Goal: Book appointment/travel/reservation

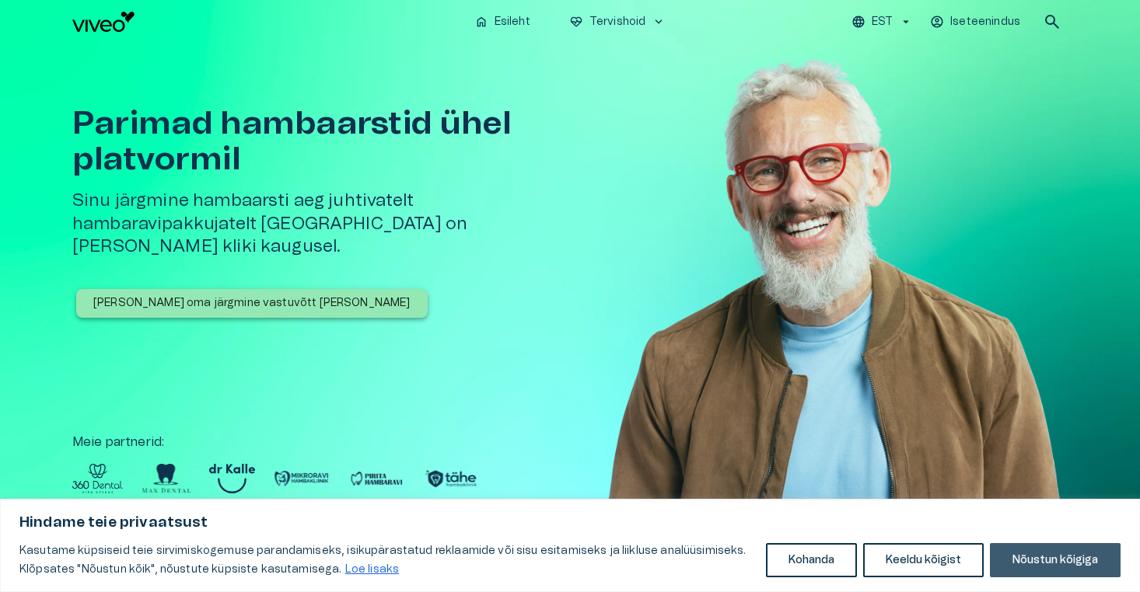
click at [1023, 555] on button "Nõustun kõigiga" at bounding box center [1055, 560] width 131 height 34
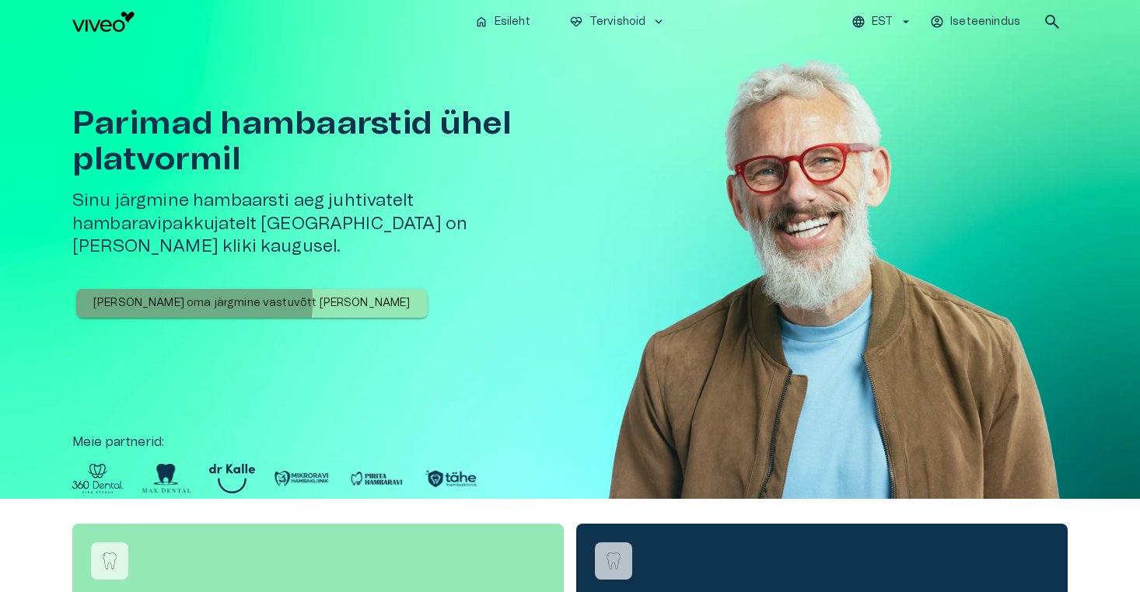
click at [143, 295] on p "[PERSON_NAME] oma järgmine vastuvõtt [PERSON_NAME]" at bounding box center [251, 303] width 317 height 16
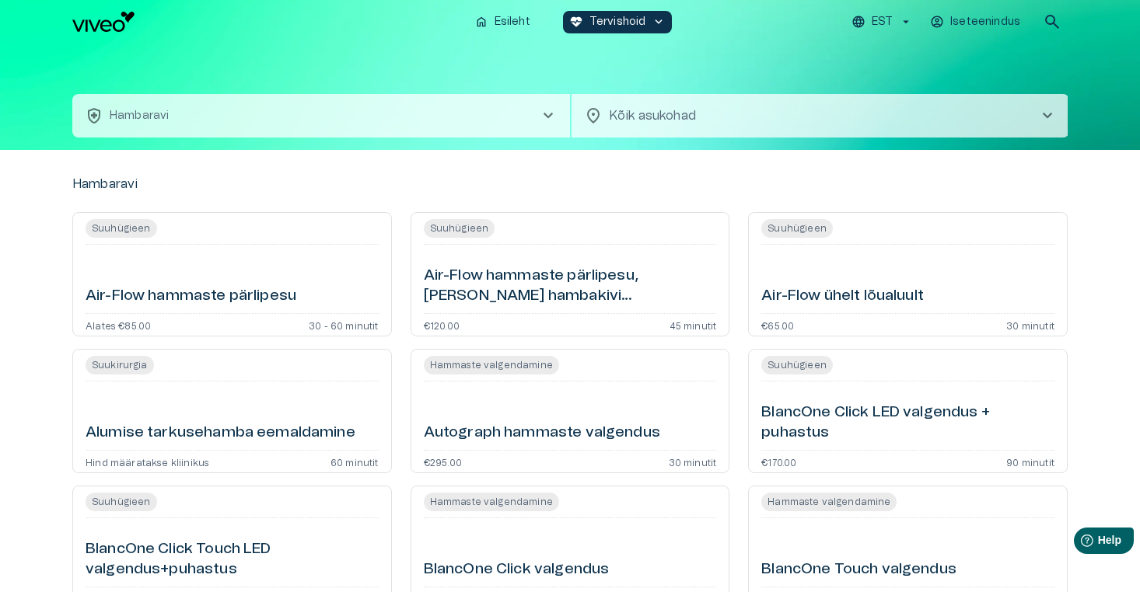
click at [532, 118] on button "health_and_safety [PERSON_NAME] chevron_right" at bounding box center [321, 116] width 498 height 44
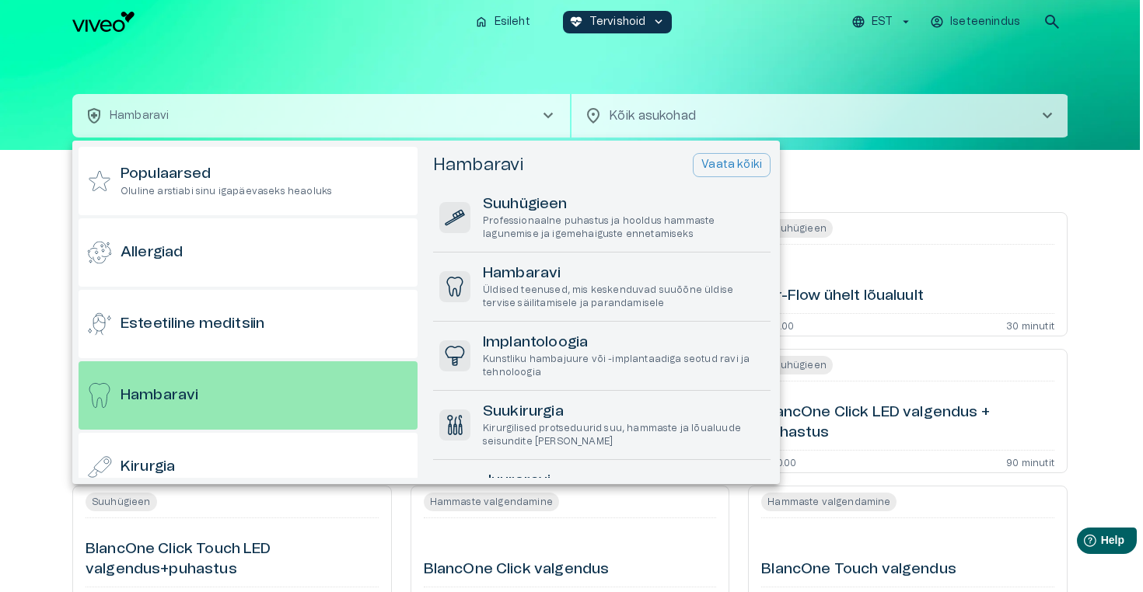
click at [667, 72] on div at bounding box center [571, 296] width 1143 height 592
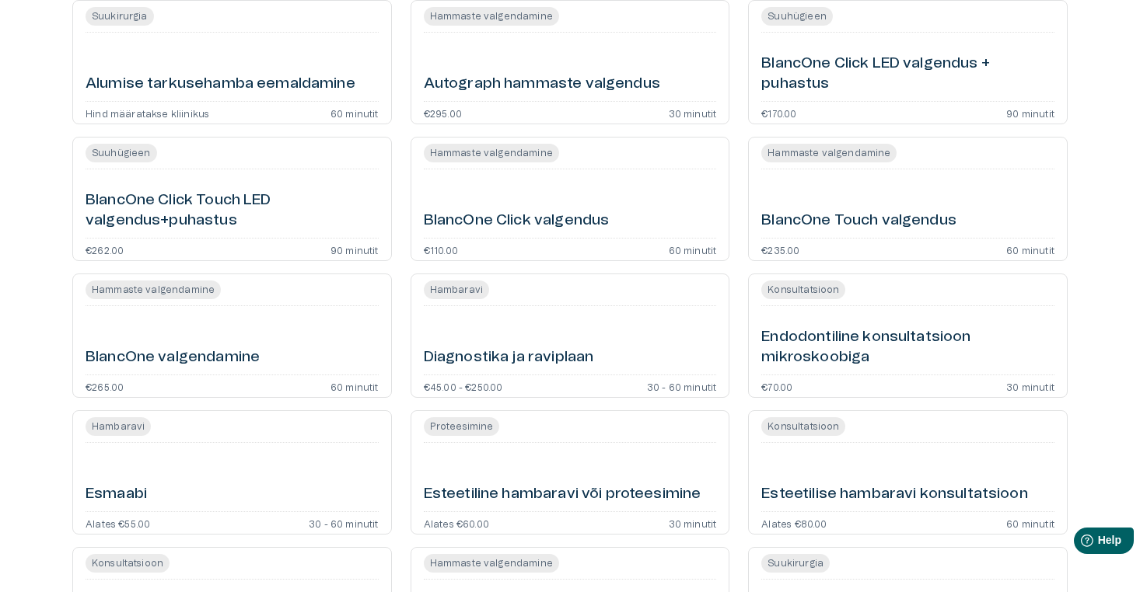
scroll to position [350, 0]
click at [279, 472] on div "Esmaabi" at bounding box center [232, 477] width 293 height 56
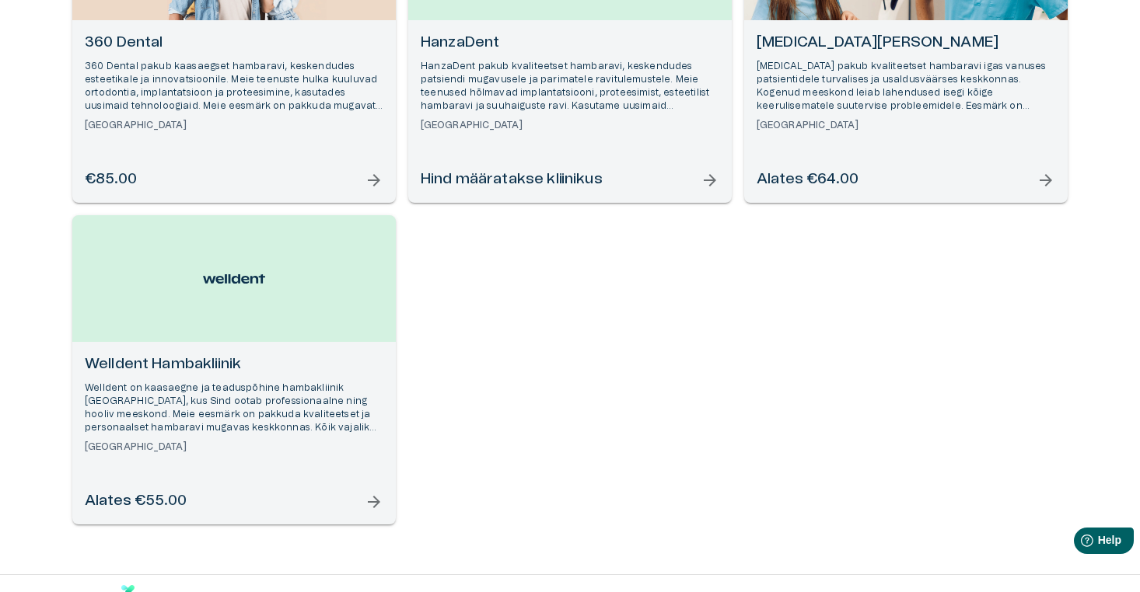
scroll to position [349, 0]
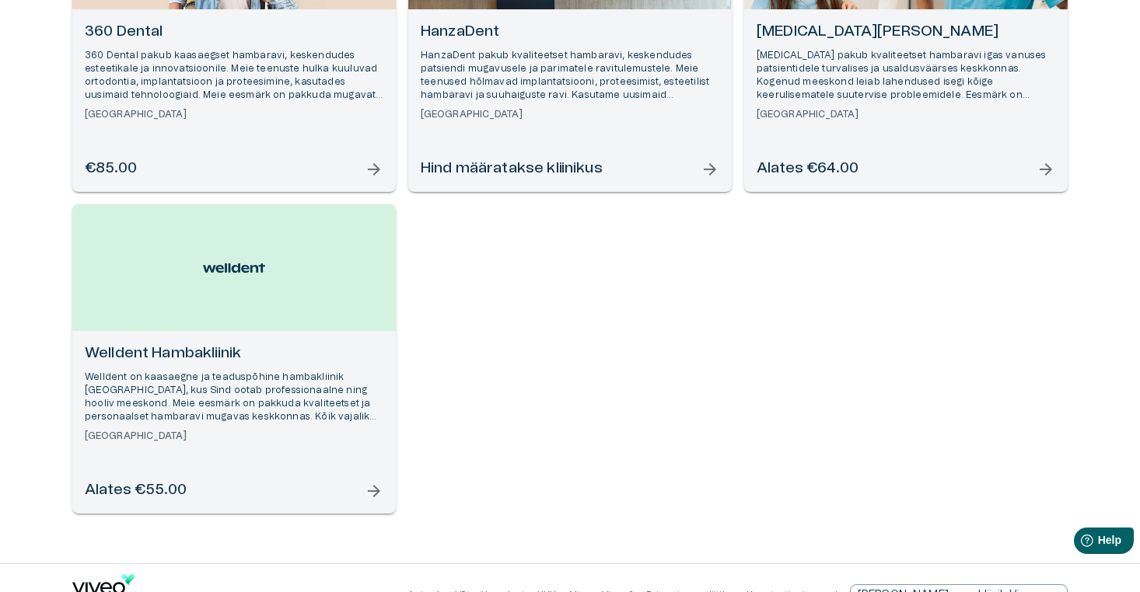
click at [268, 414] on p "Welldent on kaasaegne ja teaduspõhine hambakliinik [GEOGRAPHIC_DATA], kus Sind …" at bounding box center [234, 398] width 299 height 54
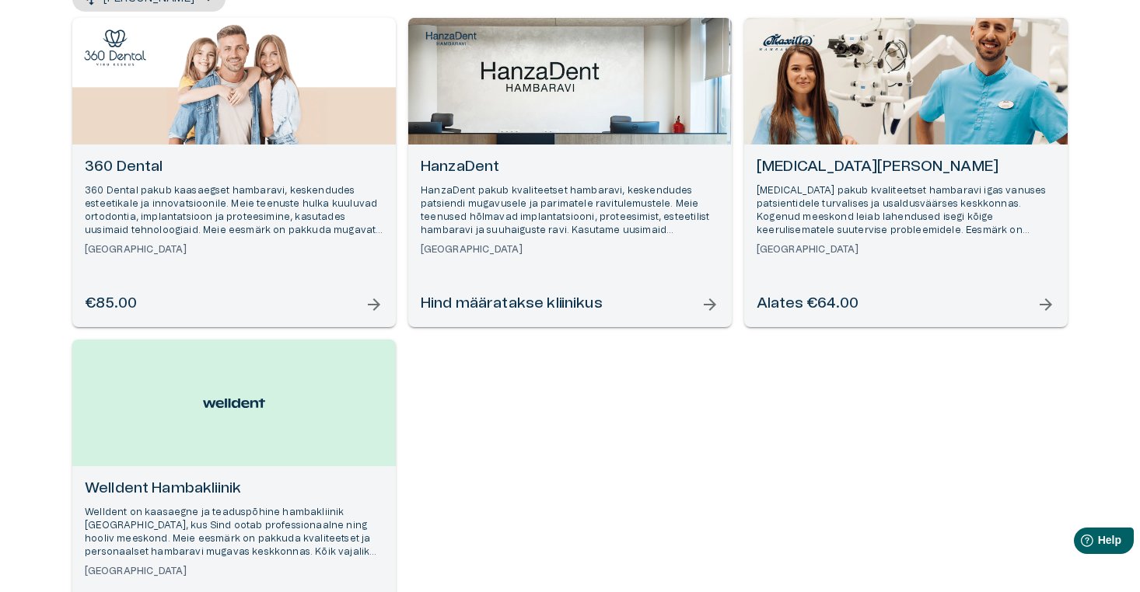
scroll to position [204, 0]
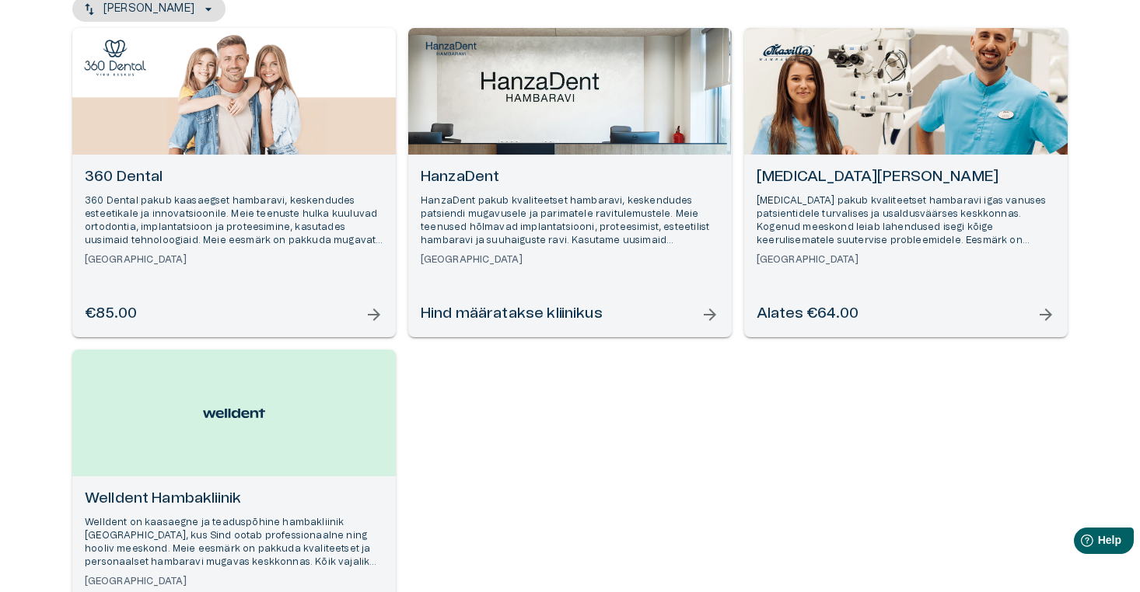
click at [267, 198] on p "360 Dental pakub kaasaegset hambaravi, keskendudes esteetikale ja innovatsiooni…" at bounding box center [234, 221] width 299 height 54
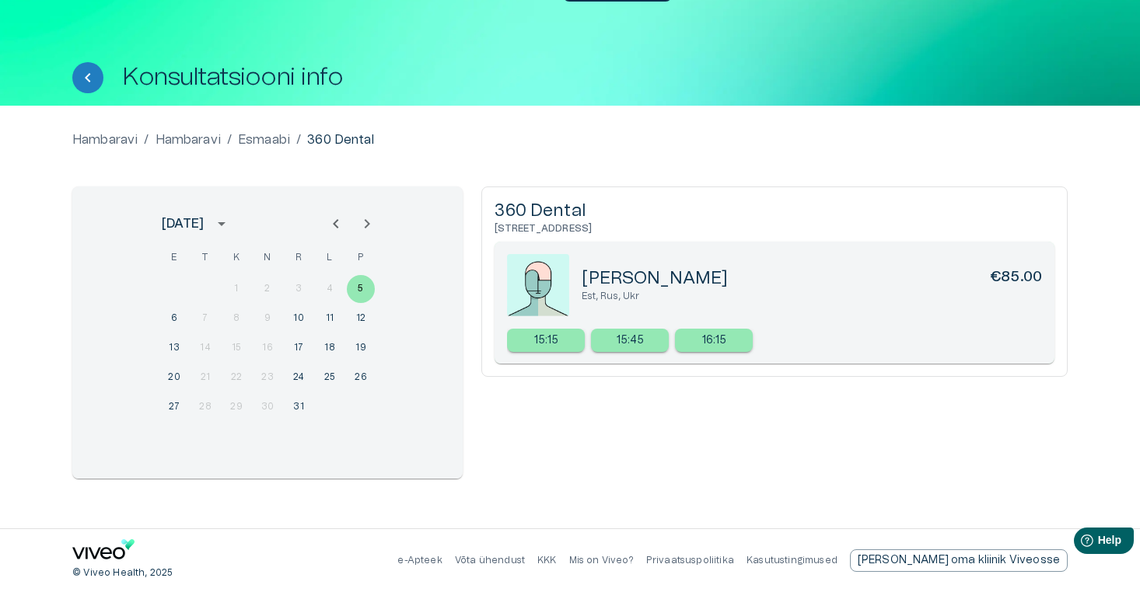
scroll to position [32, 0]
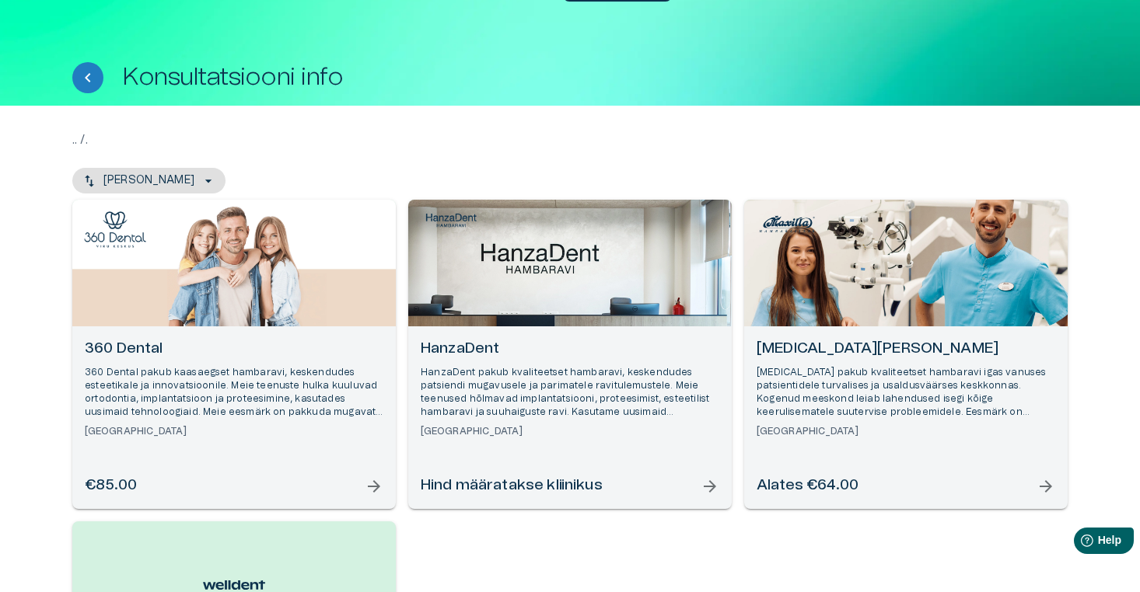
scroll to position [204, 0]
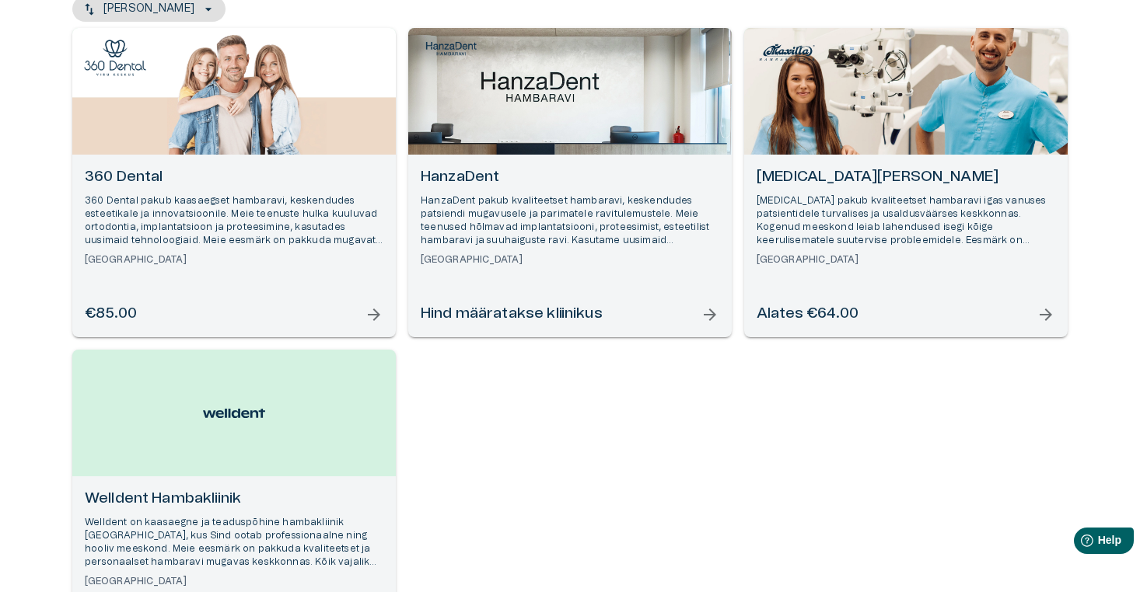
click at [545, 177] on h6 "HanzaDent" at bounding box center [570, 177] width 299 height 21
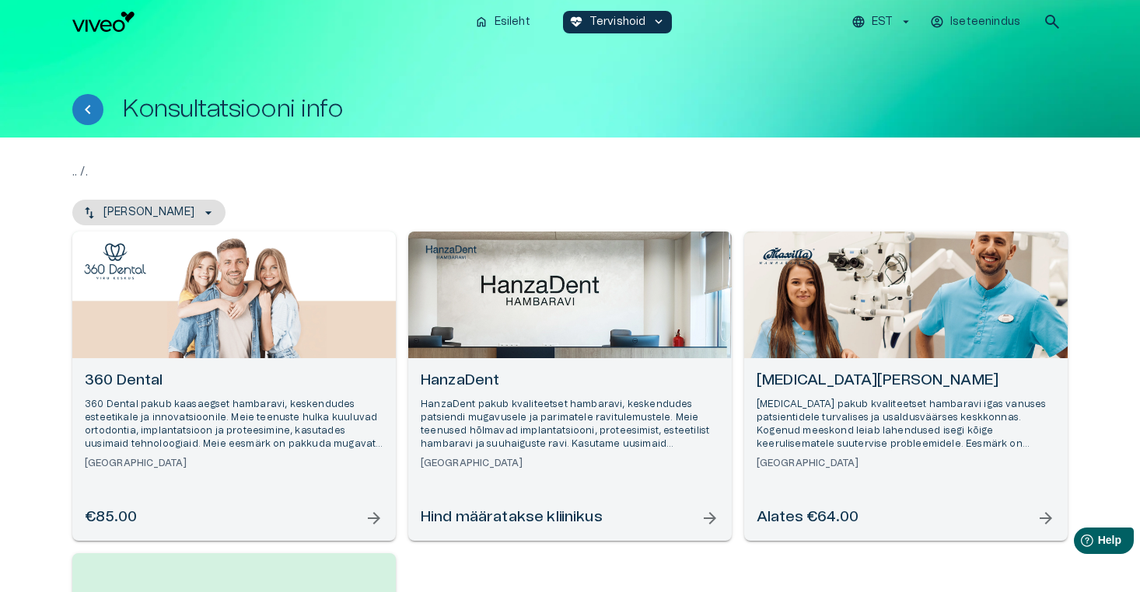
scroll to position [204, 0]
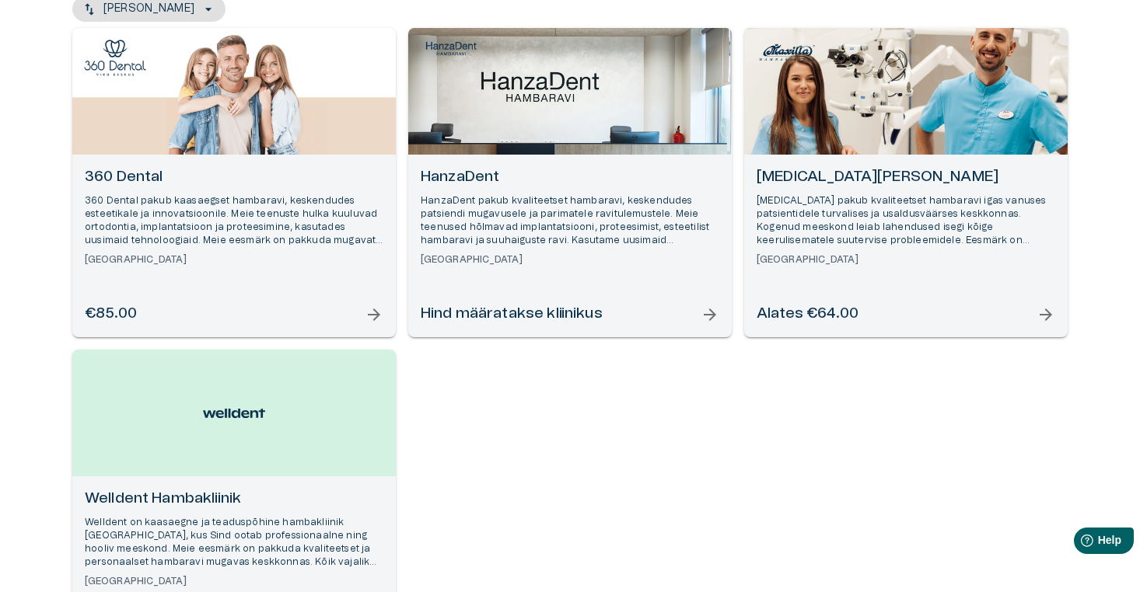
click at [837, 267] on div "[MEDICAL_DATA] Hambakliinik [MEDICAL_DATA] pakub kvaliteetset hambaravi igas va…" at bounding box center [905, 246] width 323 height 183
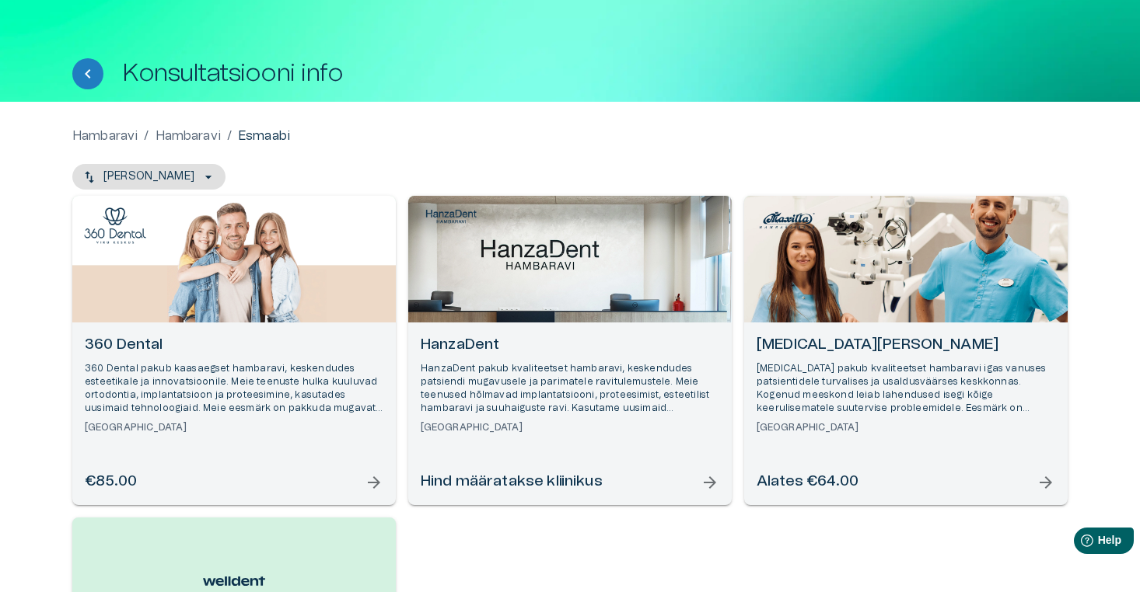
scroll to position [34, 0]
